Goal: Task Accomplishment & Management: Manage account settings

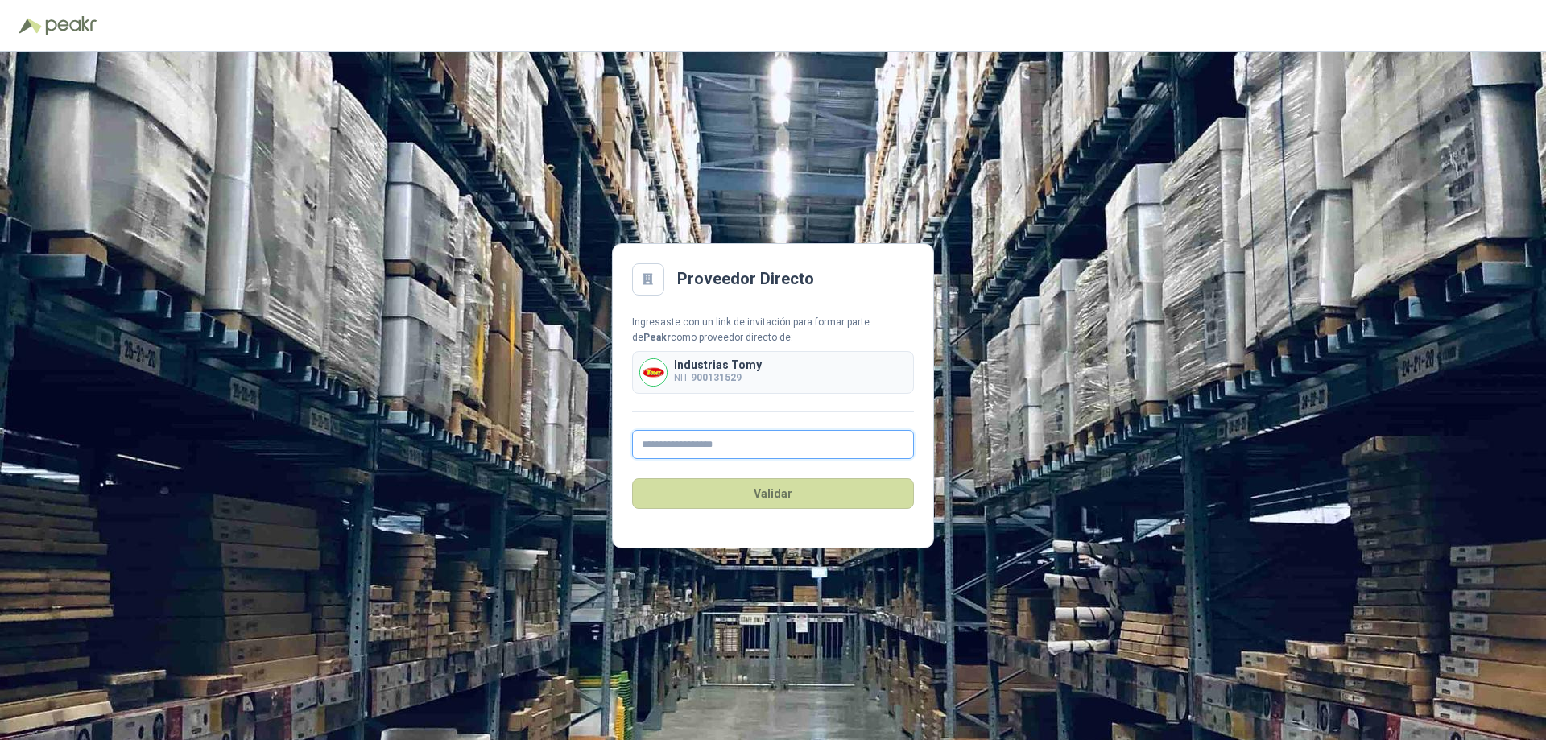
click at [778, 441] on input "text" at bounding box center [773, 444] width 282 height 29
type input "**********"
click at [781, 508] on button "Validar" at bounding box center [773, 493] width 282 height 31
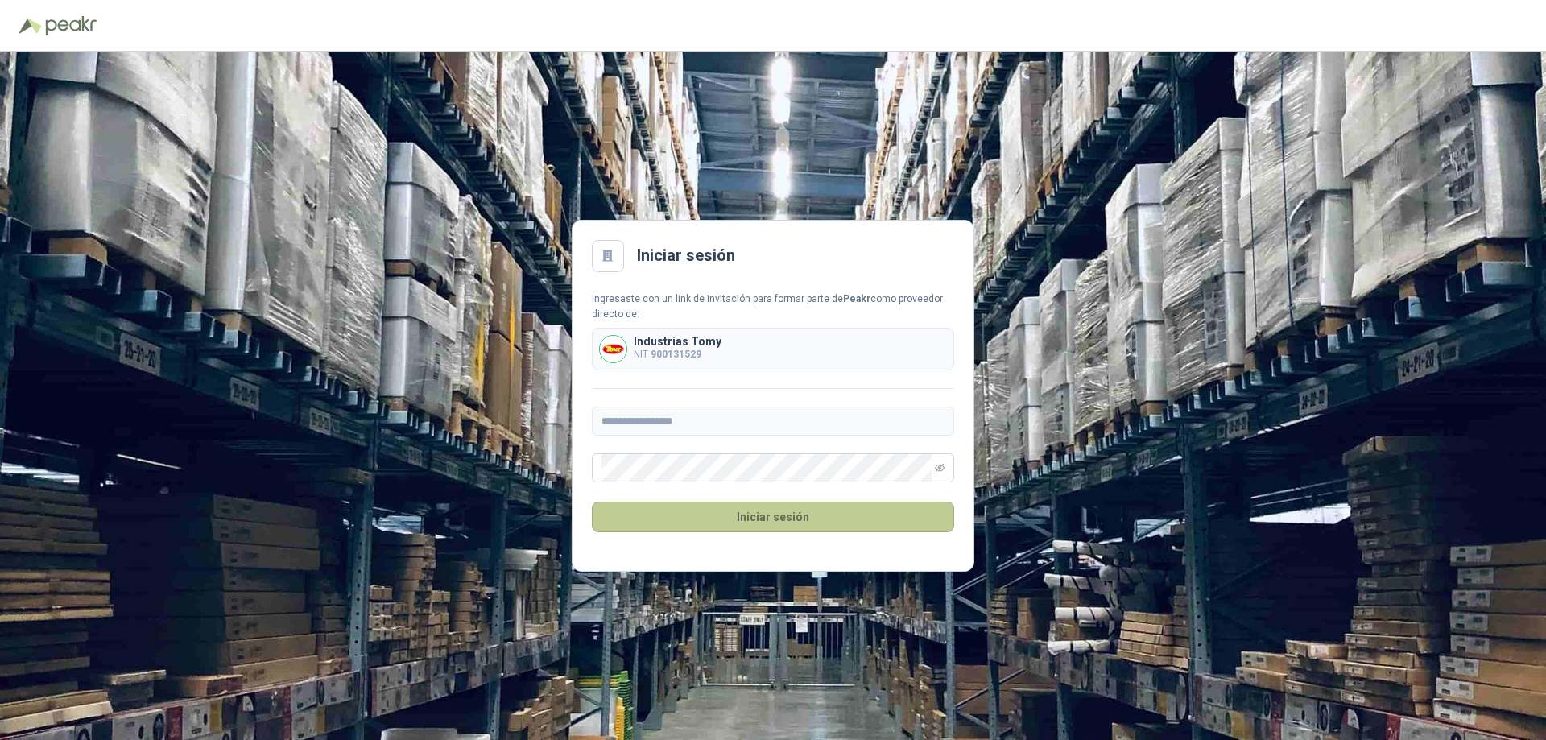
click at [771, 524] on button "Iniciar sesión" at bounding box center [773, 517] width 362 height 31
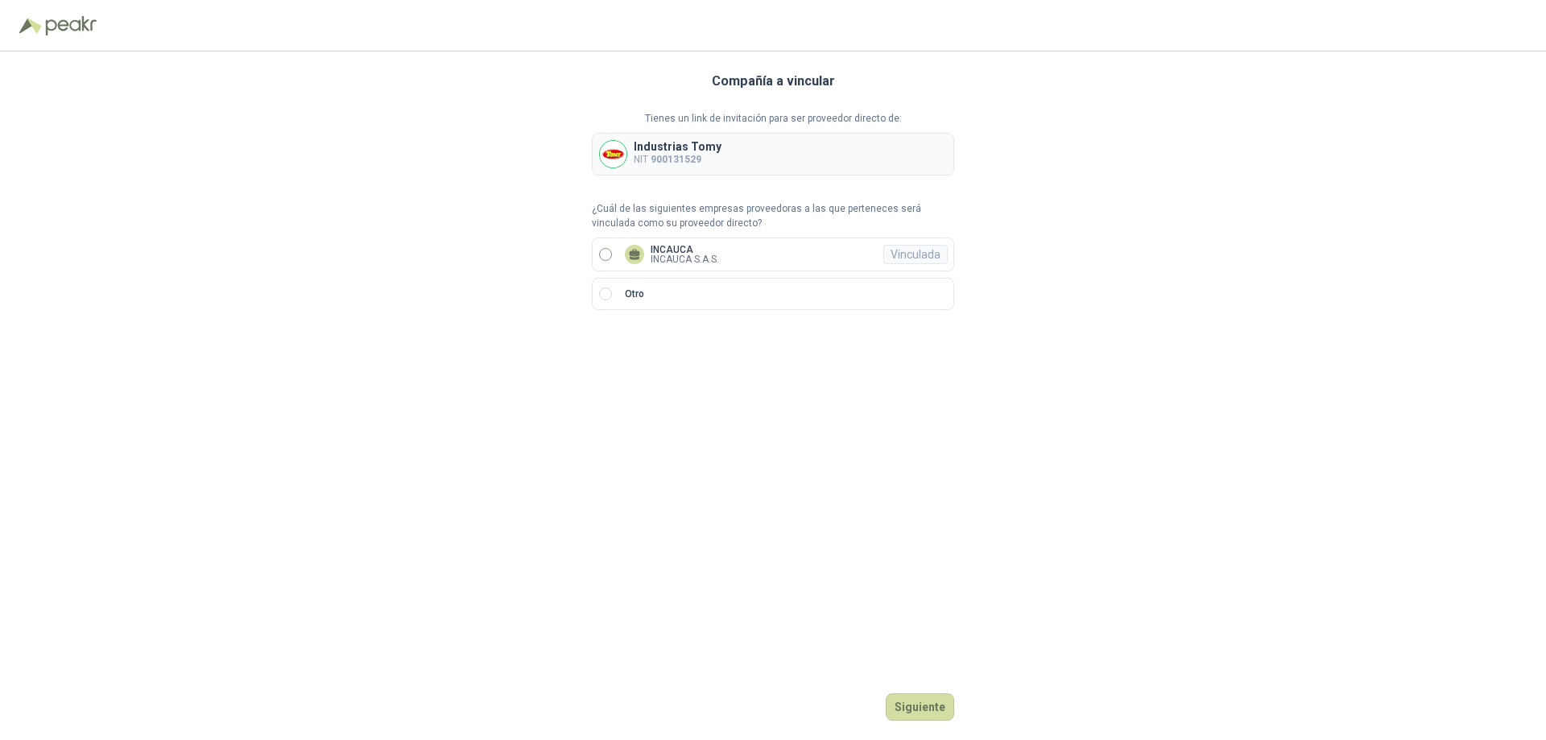
click at [612, 261] on label "INCAUCA INCAUCA S.A.S. Vinculada" at bounding box center [773, 255] width 362 height 34
click at [938, 701] on button "Ingresar" at bounding box center [923, 706] width 64 height 27
click at [923, 721] on div "Compañía a vincular Tienes un link de invitación para ser proveedor directo de:…" at bounding box center [773, 396] width 362 height 688
click at [926, 712] on button "Ingresar" at bounding box center [923, 706] width 64 height 27
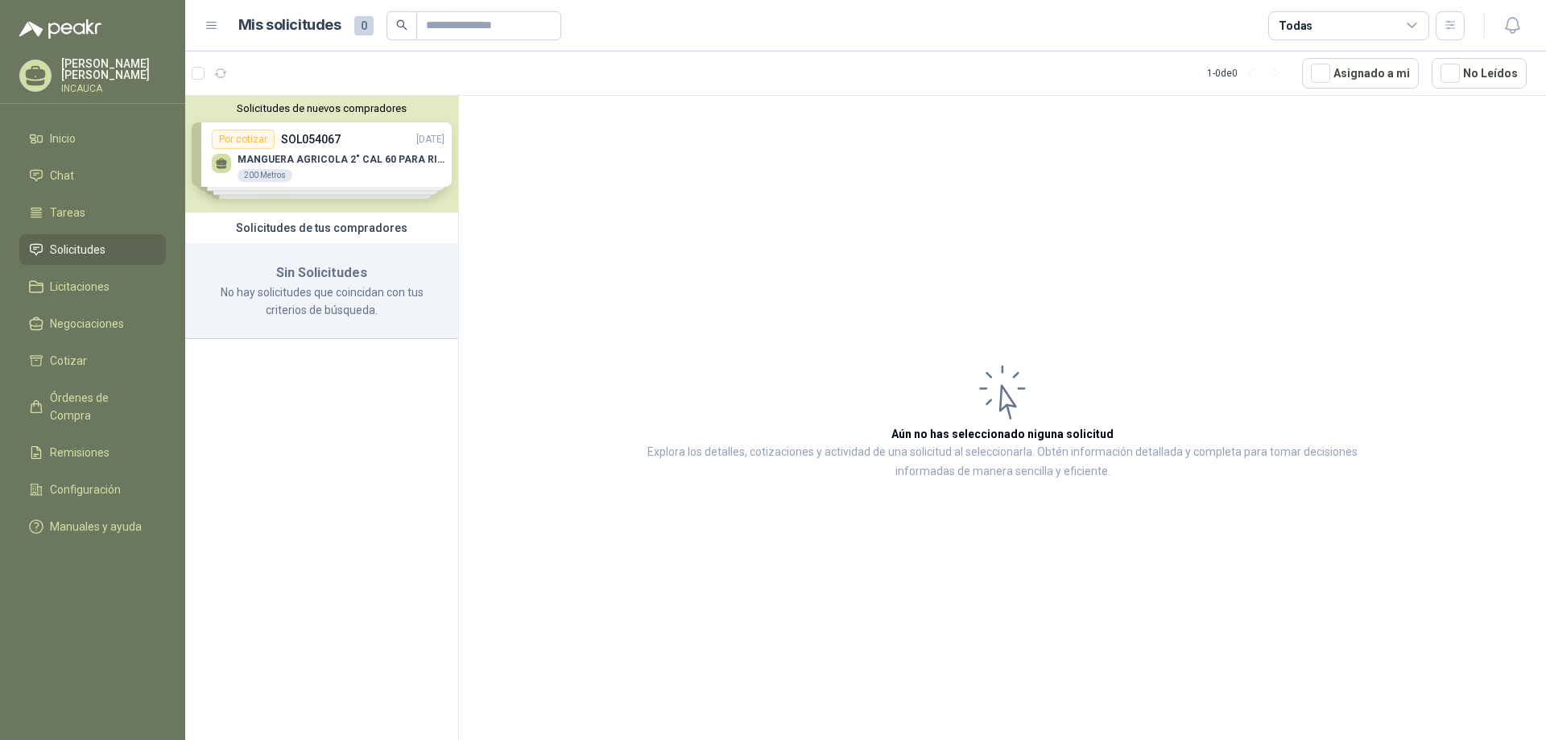
click at [663, 69] on article "1 - 0 de 0 Asignado a mi No Leídos" at bounding box center [865, 73] width 1361 height 43
click at [986, 35] on article "Mis solicitudes 0 Todas" at bounding box center [851, 25] width 1227 height 29
